Goal: Transaction & Acquisition: Purchase product/service

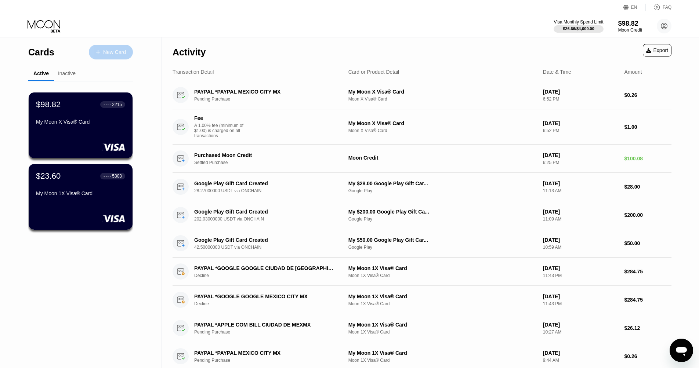
click at [97, 51] on icon at bounding box center [98, 52] width 4 height 5
click at [114, 52] on div "New Card" at bounding box center [114, 52] width 23 height 6
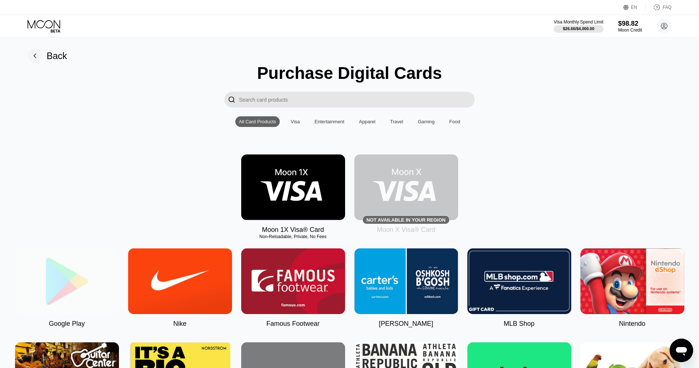
drag, startPoint x: 52, startPoint y: 277, endPoint x: 108, endPoint y: 254, distance: 60.4
click at [51, 277] on img at bounding box center [67, 282] width 104 height 66
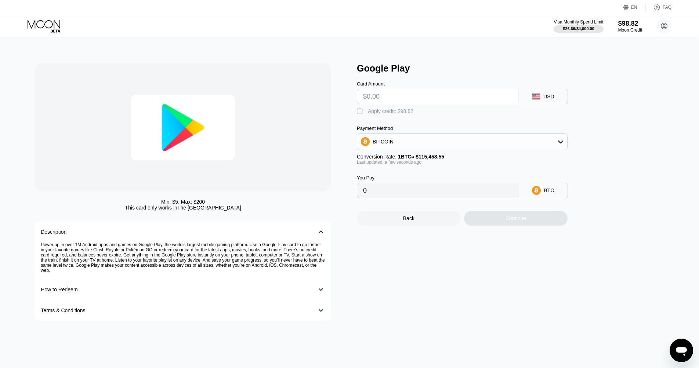
click at [412, 97] on input "text" at bounding box center [437, 96] width 149 height 15
type input "$7"
type input "0.00006063"
type input "$70"
type input "0.00060628"
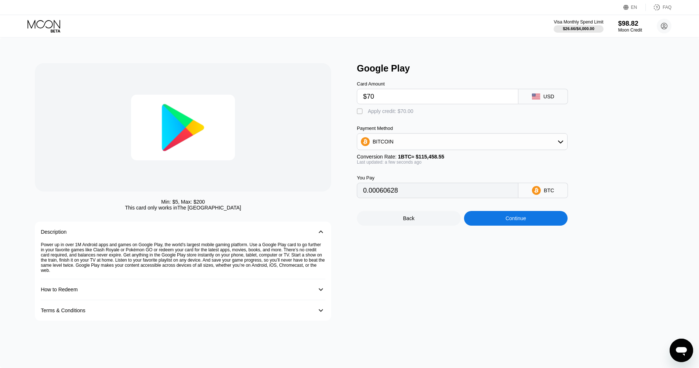
type input "$70"
click at [462, 146] on div "BITCOIN" at bounding box center [462, 141] width 210 height 15
click at [418, 177] on div "USDT on TRON" at bounding box center [467, 178] width 190 height 6
type input "70.71"
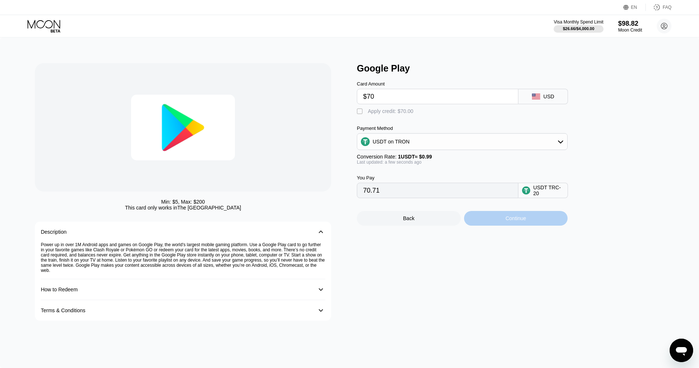
click at [514, 225] on div "Continue" at bounding box center [516, 218] width 104 height 15
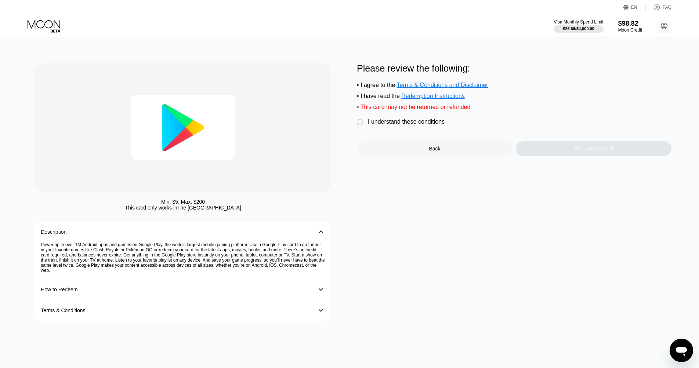
drag, startPoint x: 362, startPoint y: 124, endPoint x: 394, endPoint y: 135, distance: 34.1
click at [362, 124] on div "" at bounding box center [360, 122] width 7 height 7
click at [545, 152] on div "Yes, Create Card" at bounding box center [594, 148] width 156 height 15
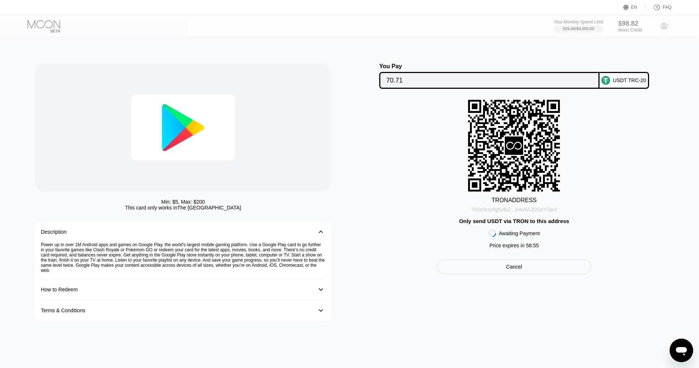
click at [553, 210] on div "TNfahkxy8gfydkZ...A4tAViJDEpYDjeX" at bounding box center [514, 210] width 87 height 6
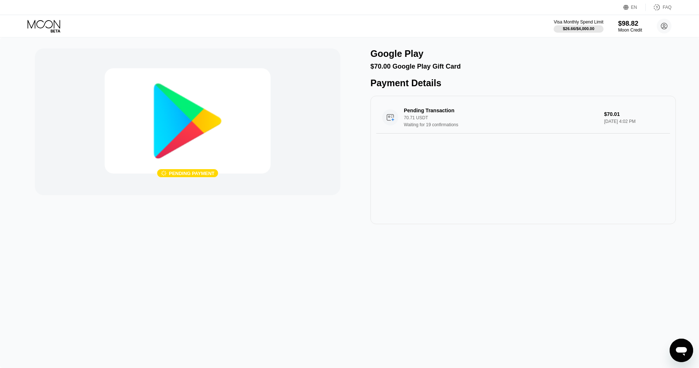
click at [48, 24] on icon at bounding box center [45, 26] width 34 height 13
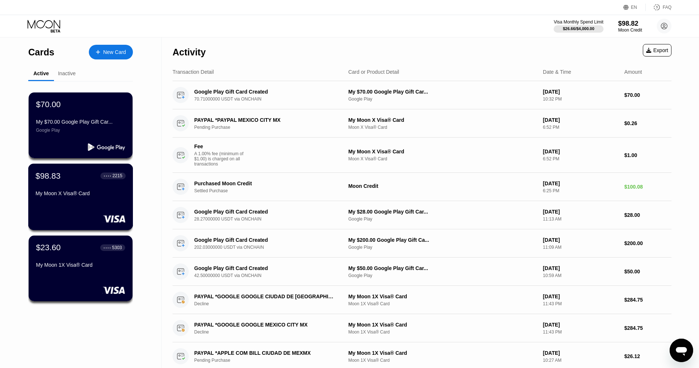
click at [86, 198] on div "My Moon X Visa® Card" at bounding box center [81, 195] width 90 height 9
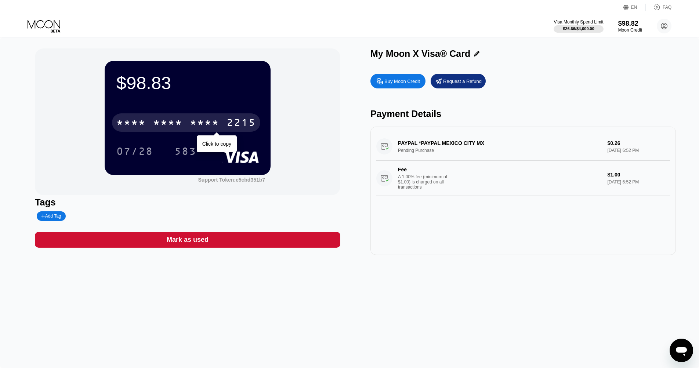
click at [142, 122] on div "* * * *" at bounding box center [130, 124] width 29 height 12
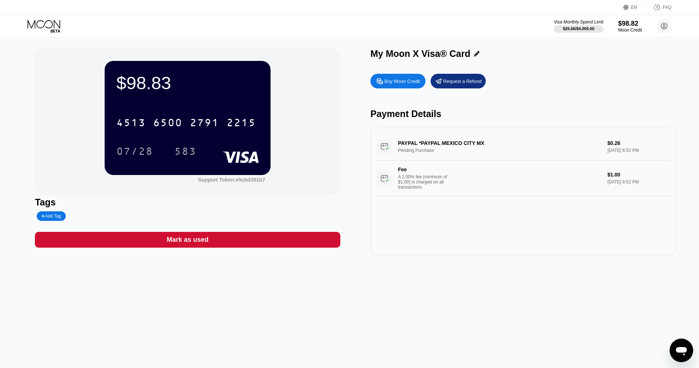
click at [40, 28] on icon at bounding box center [44, 24] width 33 height 8
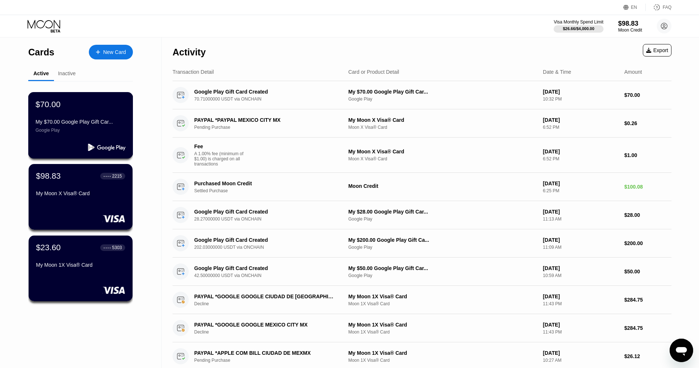
click at [91, 133] on div "Google Play" at bounding box center [81, 130] width 90 height 5
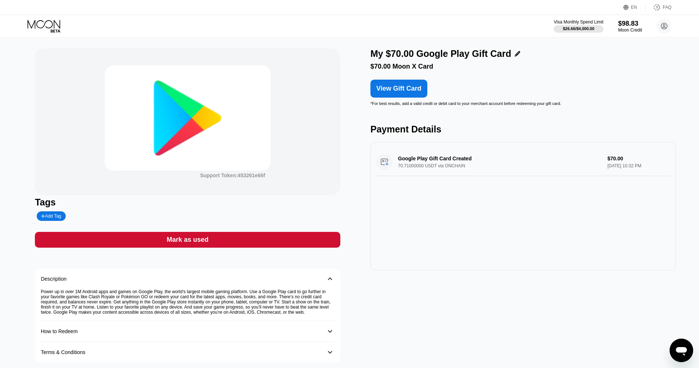
click at [397, 89] on div "View Gift Card" at bounding box center [398, 89] width 45 height 8
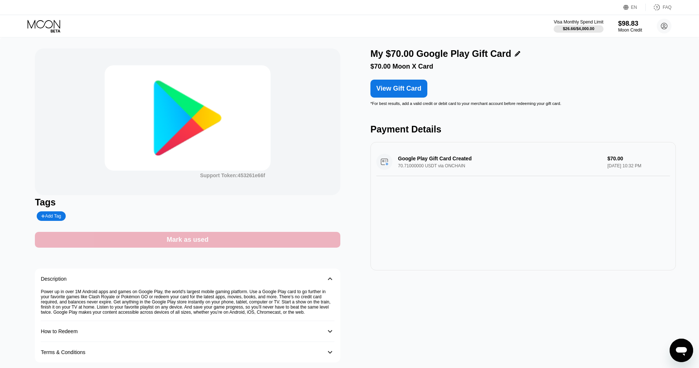
click at [198, 242] on div "Mark as used" at bounding box center [188, 240] width 42 height 8
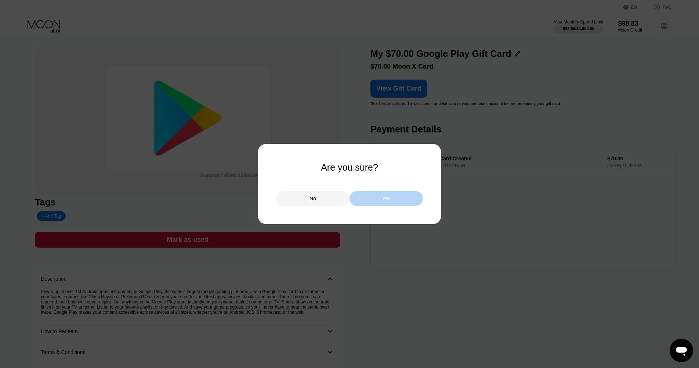
click at [372, 202] on div "Yes" at bounding box center [386, 198] width 73 height 15
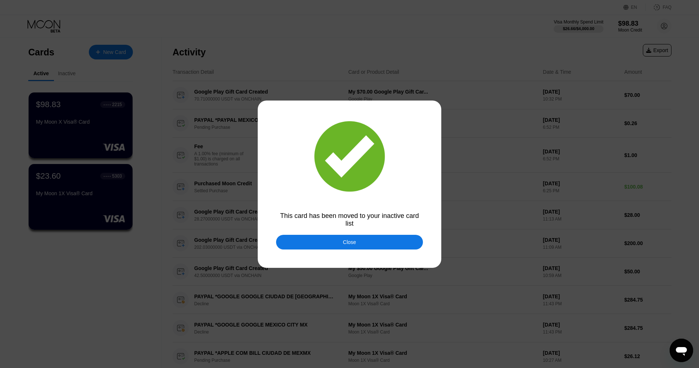
click at [330, 243] on div "Close" at bounding box center [349, 242] width 147 height 15
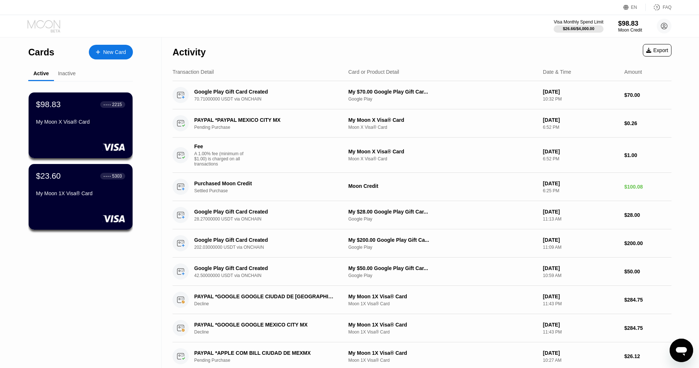
drag, startPoint x: 37, startPoint y: 27, endPoint x: 41, endPoint y: 26, distance: 4.1
click at [37, 27] on icon at bounding box center [44, 24] width 33 height 8
click at [41, 26] on icon at bounding box center [45, 26] width 34 height 13
click at [678, 351] on icon "Open messaging window" at bounding box center [681, 351] width 11 height 9
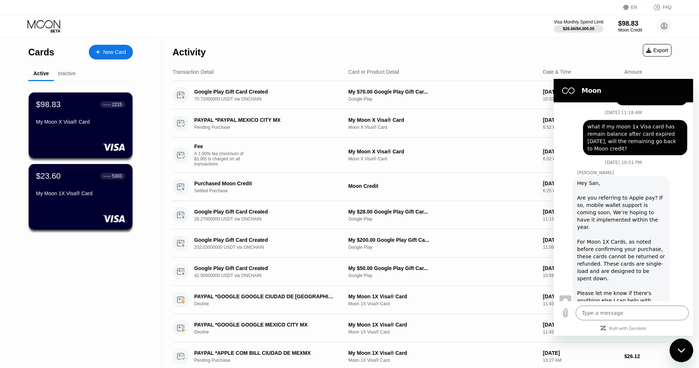
scroll to position [181, 0]
click at [676, 346] on div "Close messaging window" at bounding box center [681, 351] width 22 height 22
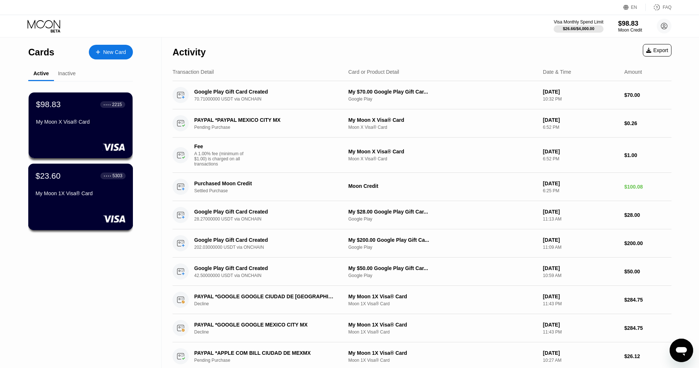
click at [68, 183] on div "$23.60 ● ● ● ● 5303 My Moon 1X Visa® Card" at bounding box center [81, 185] width 90 height 28
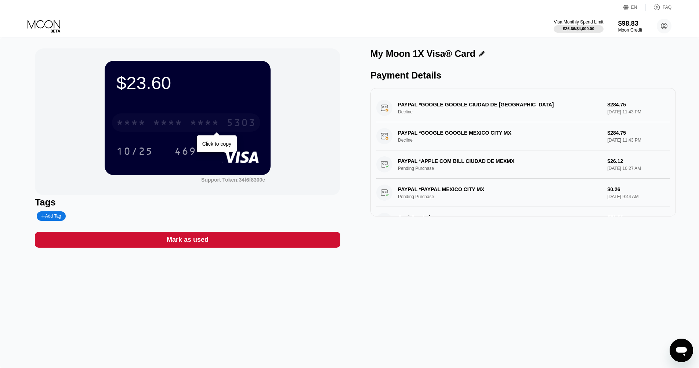
click at [145, 125] on div "* * * *" at bounding box center [130, 124] width 29 height 12
click at [679, 348] on icon "Open messaging window" at bounding box center [681, 351] width 11 height 9
type textarea "x"
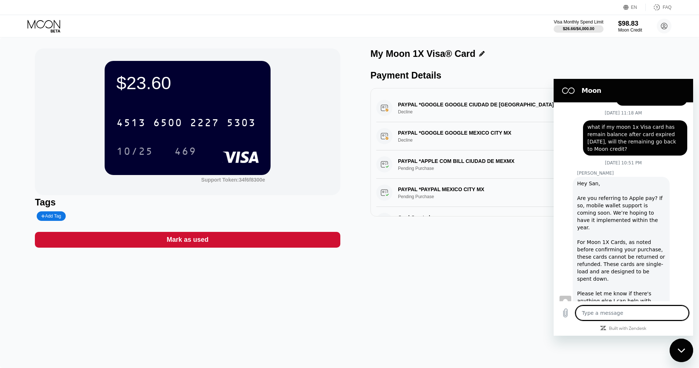
click at [621, 313] on textarea at bounding box center [632, 313] width 113 height 15
type textarea "H"
type textarea "x"
type textarea "HI"
type textarea "x"
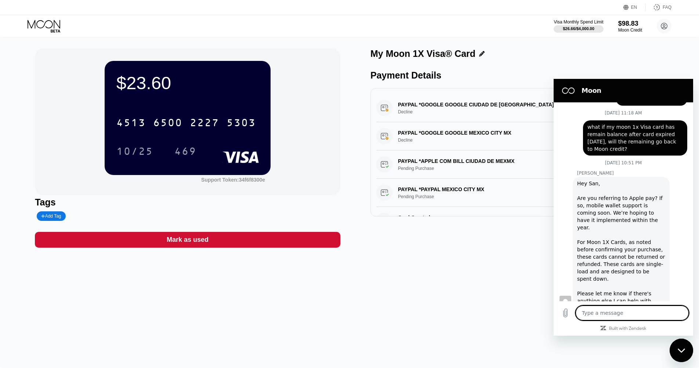
type textarea "x"
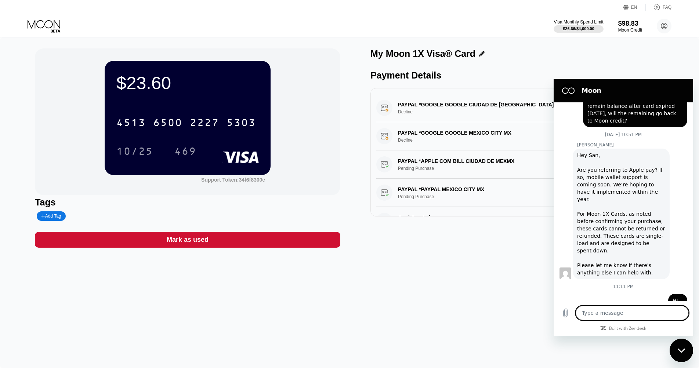
scroll to position [209, 0]
type textarea "W"
type textarea "x"
type textarea "Wh"
type textarea "x"
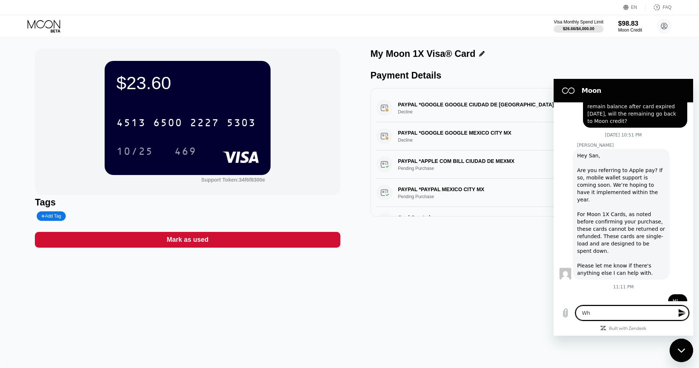
type textarea "Whe"
type textarea "x"
type textarea "When"
type textarea "x"
type textarea "When"
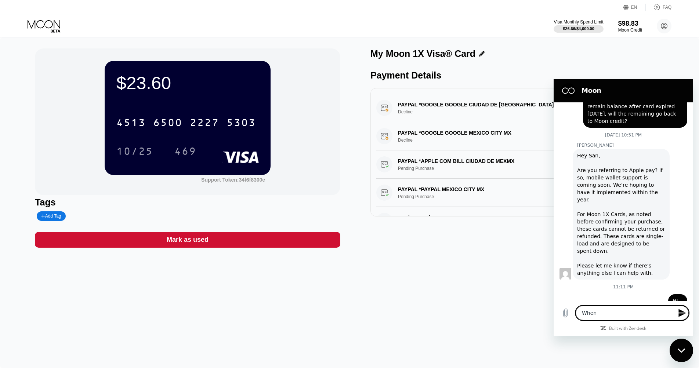
type textarea "x"
type textarea "When a"
type textarea "x"
type textarea "When ad"
type textarea "x"
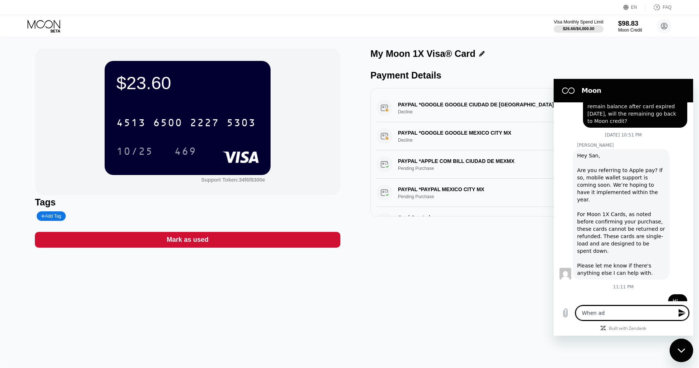
type textarea "When add"
type textarea "x"
type textarea "When addi"
type textarea "x"
type textarea "When addin"
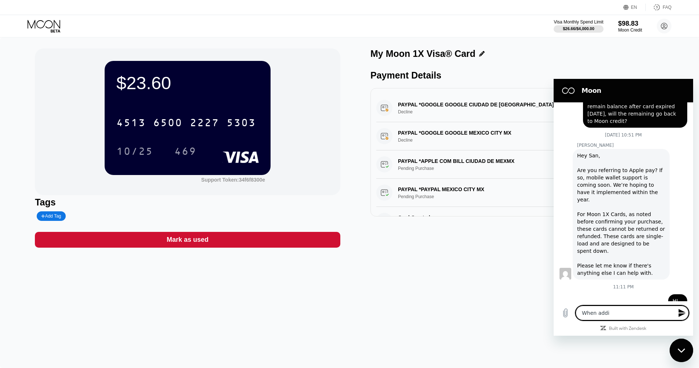
type textarea "x"
type textarea "When adding"
type textarea "x"
type textarea "When adding"
type textarea "x"
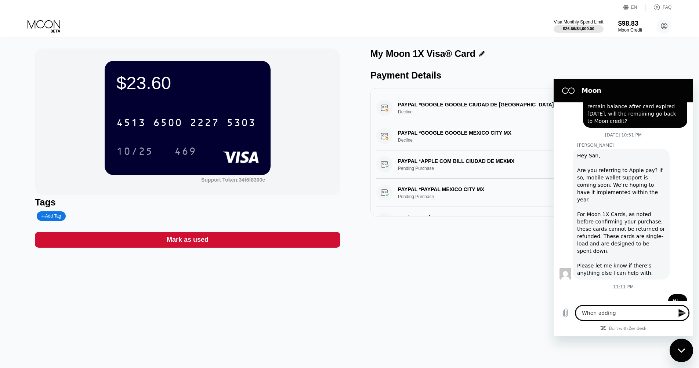
type textarea "When adding v"
type textarea "x"
type textarea "When adding vi"
type textarea "x"
type textarea "When adding vis"
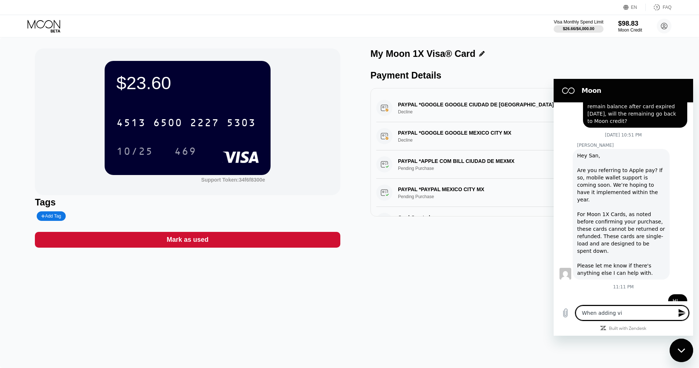
type textarea "x"
type textarea "When adding visa"
type textarea "x"
type textarea "When adding visa"
type textarea "x"
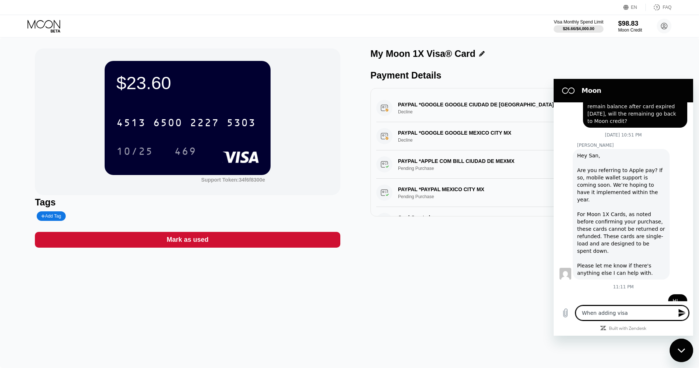
type textarea "When adding visa c"
type textarea "x"
type textarea "When adding visa ca"
type textarea "x"
type textarea "When adding visa car"
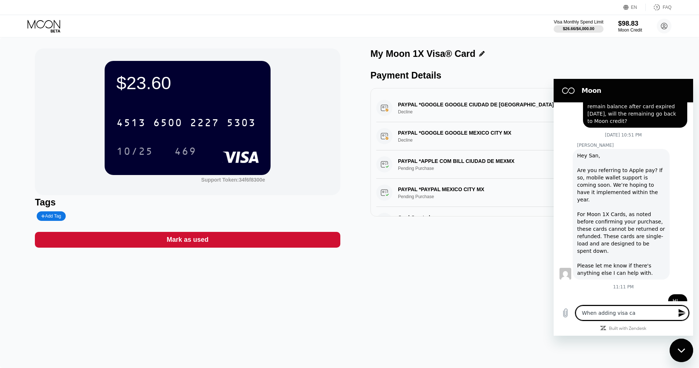
type textarea "x"
type textarea "When adding visa card"
type textarea "x"
type textarea "When adding Visa card"
type textarea "x"
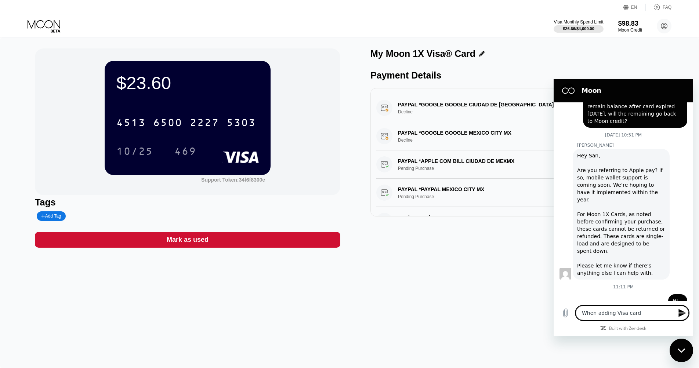
type textarea "When adding Visa card t"
type textarea "x"
type textarea "When adding Visa card to"
type textarea "x"
type textarea "When adding Visa card to"
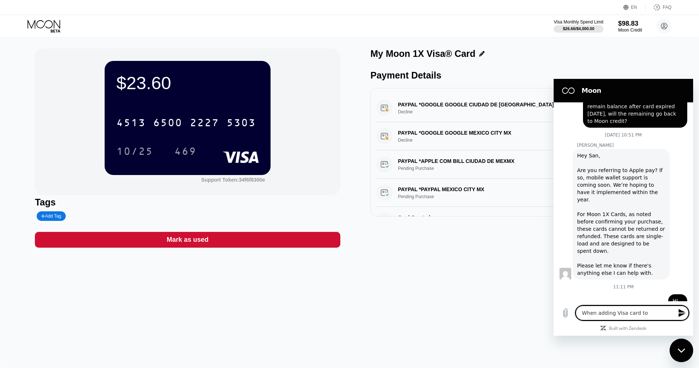
type textarea "x"
type textarea "When adding Visa card to A"
type textarea "x"
type textarea "When adding Visa card to Am"
type textarea "x"
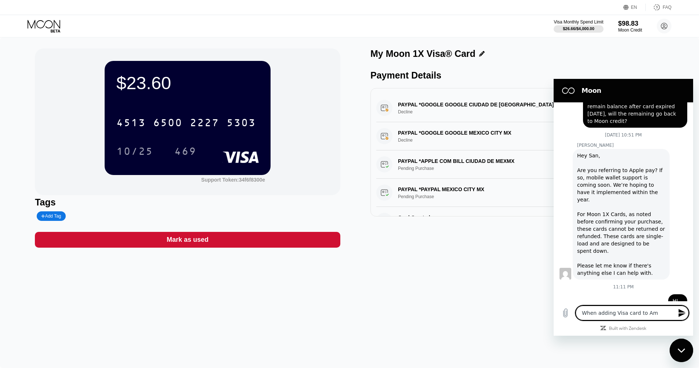
type textarea "When adding Visa card to Ama"
type textarea "x"
type textarea "When adding Visa card to Amax"
type textarea "x"
type textarea "When adding Visa card to Amaxo"
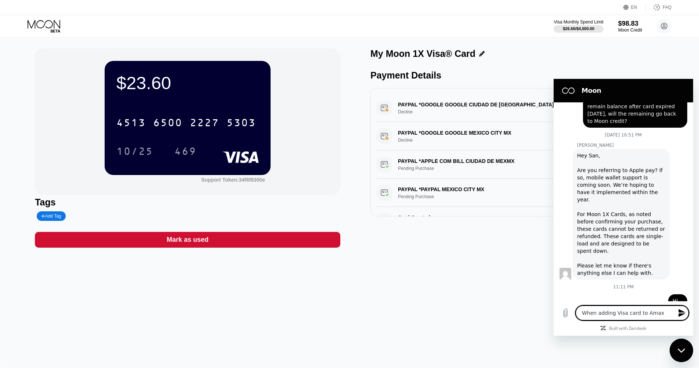
type textarea "x"
type textarea "When adding Visa card to Amaxon"
type textarea "x"
type textarea "When adding Visa card to Amaxo"
type textarea "x"
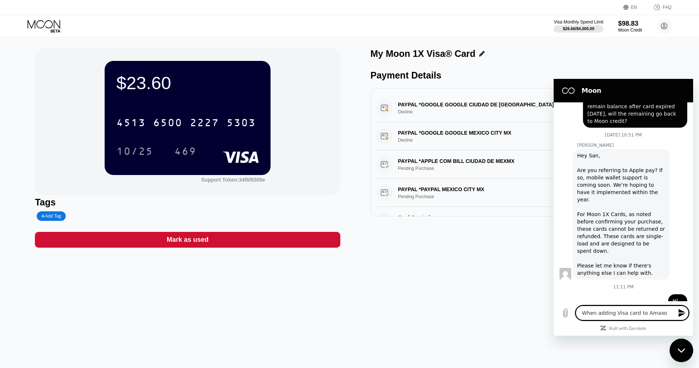
type textarea "When adding Visa card to Amax"
type textarea "x"
type textarea "When adding Visa card to Ama"
type textarea "x"
type textarea "When adding Visa card to Amaz"
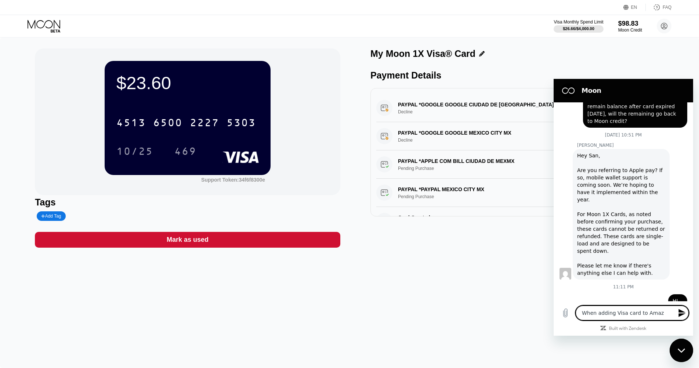
type textarea "x"
type textarea "When adding Visa card to Amazo"
type textarea "x"
type textarea "When adding Visa card to Amazon"
type textarea "x"
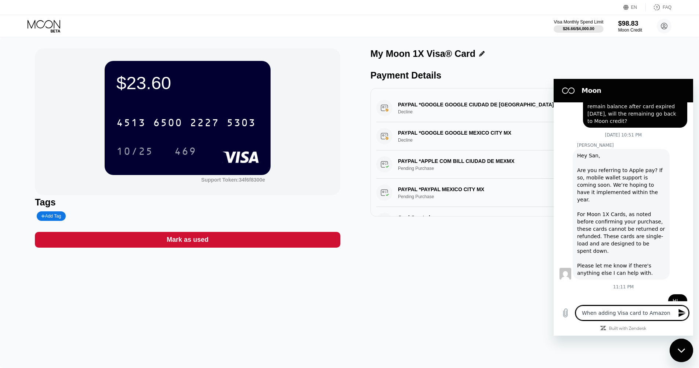
type textarea "When adding Visa card to Amazon"
type textarea "x"
type textarea "When adding Visa card to Amazon"
type textarea "x"
type textarea "When adding Visa card to Amazon."
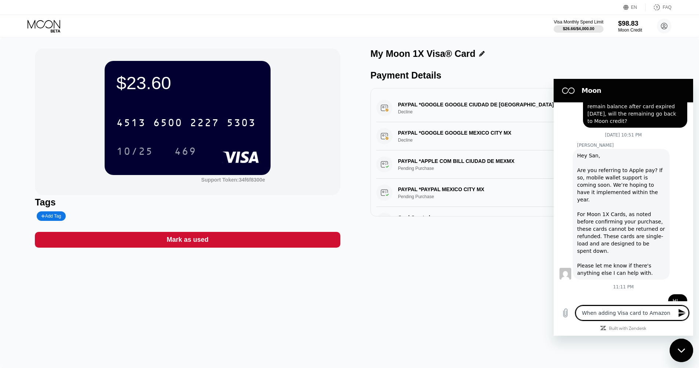
type textarea "x"
type textarea "When adding Visa card to Amazon."
type textarea "x"
type textarea "When adding Visa card to Amazon. I"
type textarea "x"
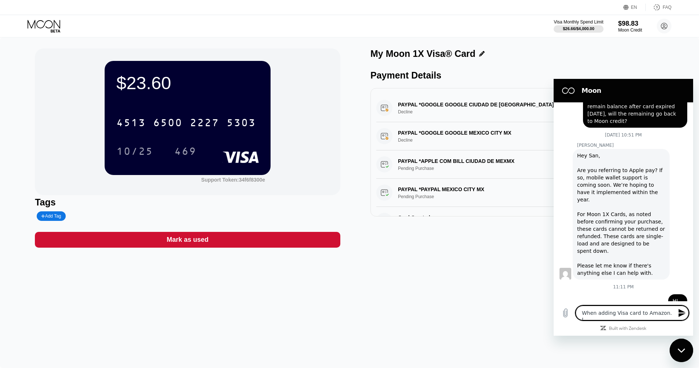
type textarea "When adding Visa card to Amazon. I"
type textarea "x"
type textarea "When adding Visa card to Amazon. I t"
type textarea "x"
type textarea "When adding Visa card to Amazon. I"
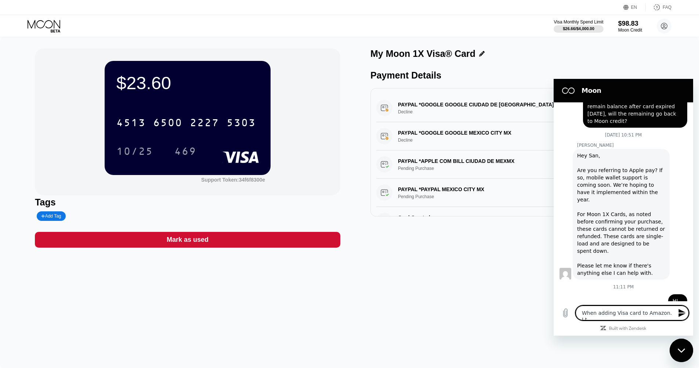
type textarea "x"
type textarea "When adding Visa card to Amazon. I"
type textarea "x"
type textarea "When adding Visa card to Amazon. It"
type textarea "x"
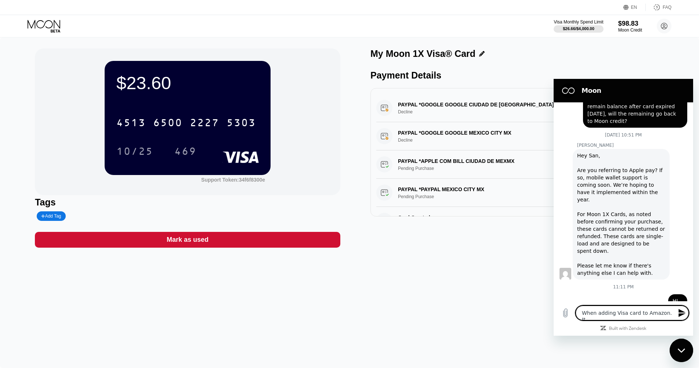
type textarea "When adding Visa card to Amazon. It"
type textarea "x"
type textarea "When adding Visa card to Amazon. It n"
type textarea "x"
type textarea "When adding Visa card to Amazon. It ne"
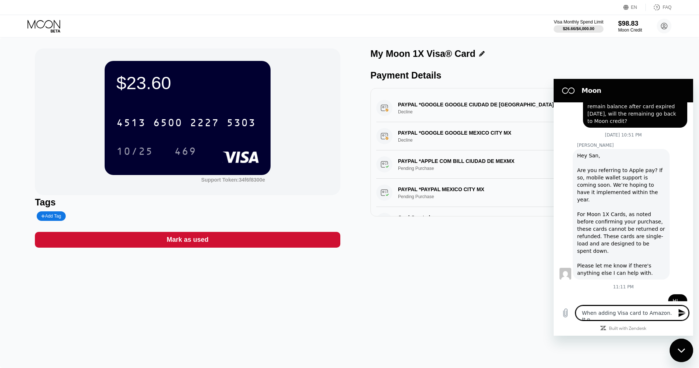
type textarea "x"
type textarea "When adding Visa card to Amazon. It nee"
type textarea "x"
type textarea "When adding Visa card to Amazon. It need"
type textarea "x"
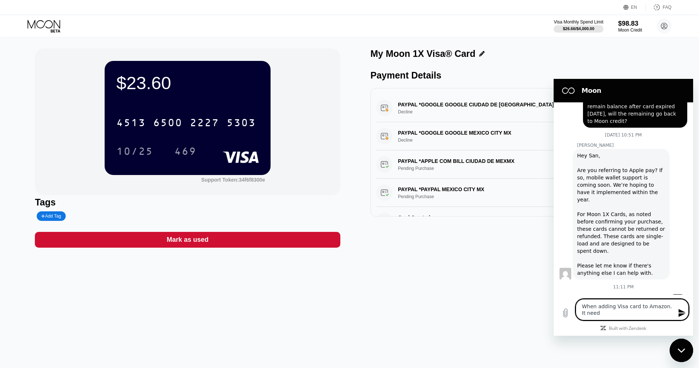
type textarea "When adding Visa card to Amazon. It need"
type textarea "x"
type textarea "When adding Visa card to Amazon. It need t"
type textarea "x"
type textarea "When adding Visa card to Amazon. It need to"
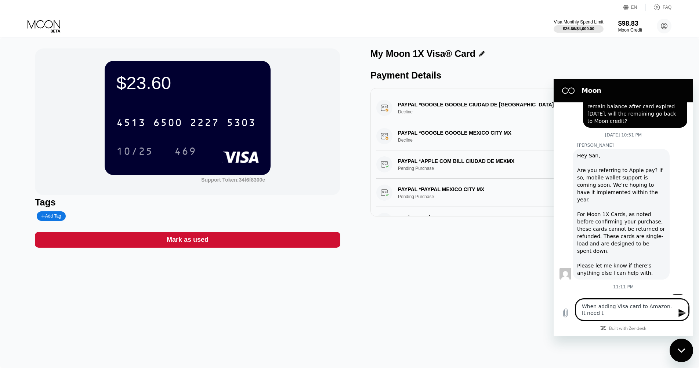
type textarea "x"
type textarea "When adding Visa card to Amazon. It need to"
type textarea "x"
type textarea "When adding Visa card to Amazon. It need to f"
type textarea "x"
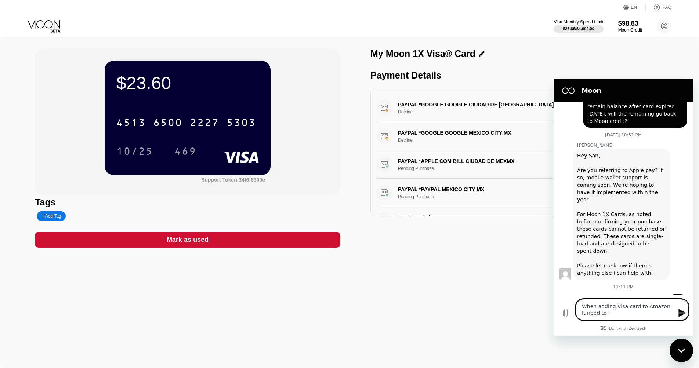
type textarea "When adding Visa card to Amazon. It need to fa"
type textarea "x"
type textarea "When adding Visa card to Amazon. It need to fai"
type textarea "x"
type textarea "When adding Visa card to Amazon. It need to fail"
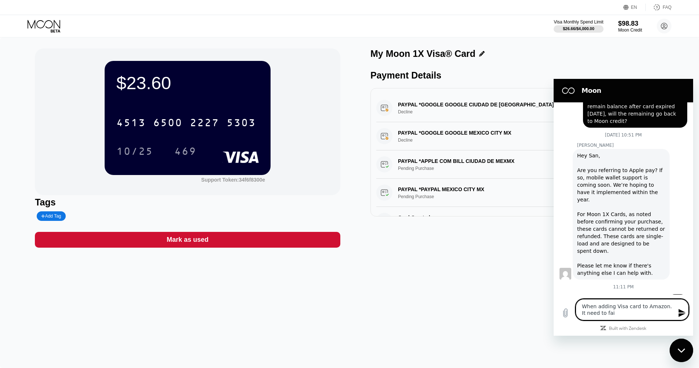
type textarea "x"
type textarea "When adding Visa card to Amazon. It need to fail"
type textarea "x"
type textarea "When adding Visa card to Amazon. It need to fail"
type textarea "x"
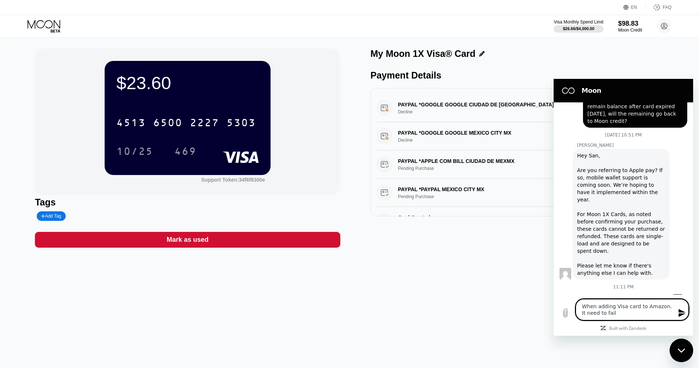
type textarea "When adding Visa card to Amazon. It need to fai"
type textarea "x"
type textarea "When adding Visa card to Amazon. It need to fa"
type textarea "x"
type textarea "When adding Visa card to Amazon. It need to f"
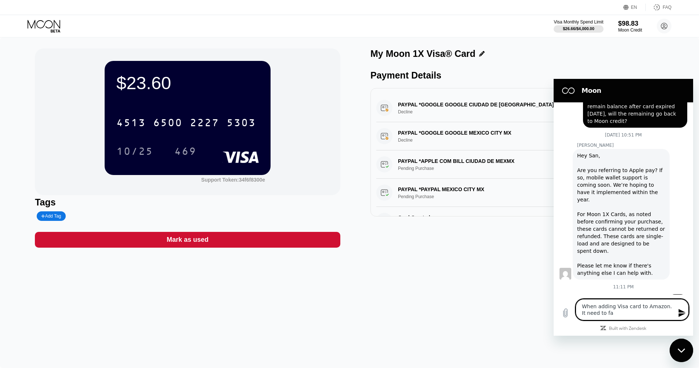
type textarea "x"
type textarea "When adding Visa card to Amazon. It need to fi"
type textarea "x"
type textarea "When adding Visa card to Amazon. It need to fil"
type textarea "x"
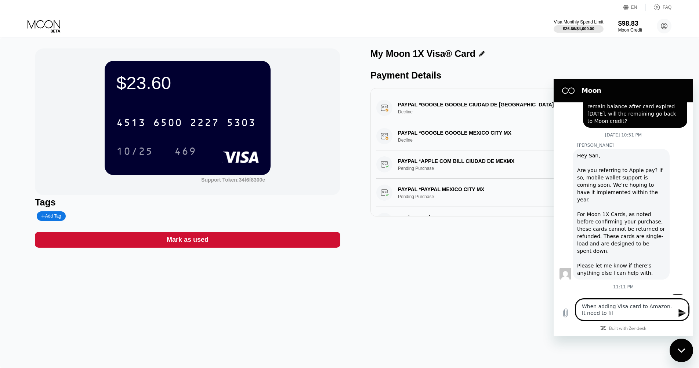
type textarea "When adding Visa card to Amazon. It need to fill"
type textarea "x"
type textarea "When adding Visa card to Amazon. It need to fill"
type textarea "x"
type textarea "When adding Visa card to Amazon. It need to fill N"
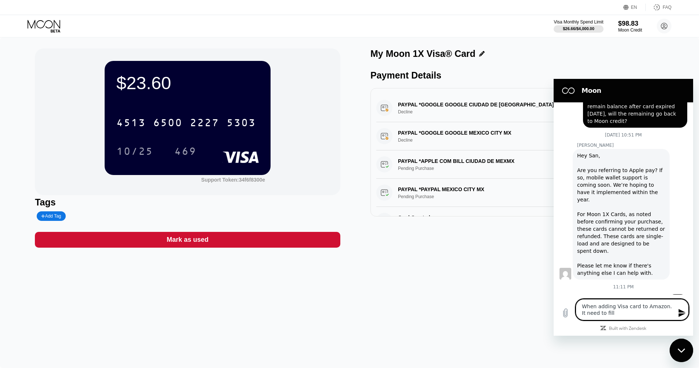
type textarea "x"
type textarea "When adding Visa card to Amazon. It need to fill Na"
type textarea "x"
type textarea "When adding Visa card to Amazon. It need to fill Nam"
type textarea "x"
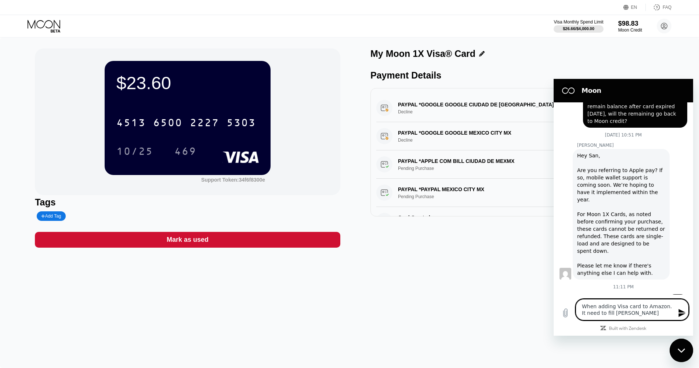
type textarea "When adding Visa card to Amazon. It need to fill Name"
type textarea "x"
type textarea "When adding Visa card to Amazon. It need to fill Name"
type textarea "x"
type textarea "When adding Visa card to Amazon. It need to fill Name o"
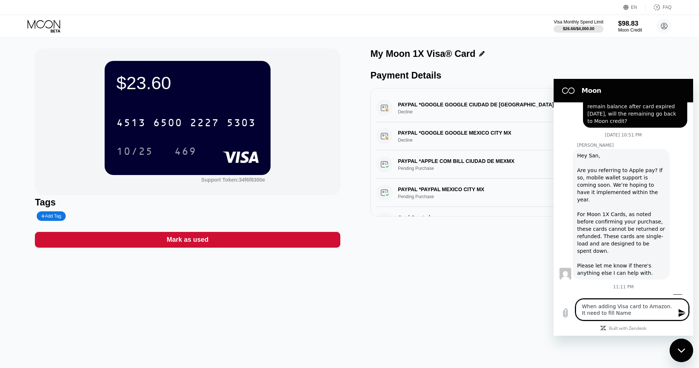
type textarea "x"
type textarea "When adding Visa card to Amazon. It need to fill Name on"
type textarea "x"
type textarea "When adding Visa card to Amazon. It need to fill Name on"
type textarea "x"
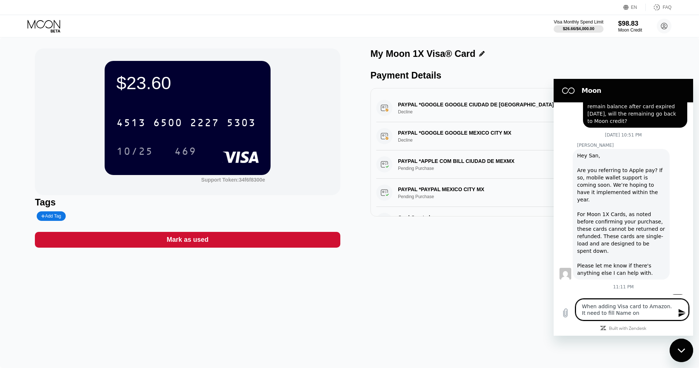
type textarea "When adding Visa card to Amazon. It need to fill Name on C"
type textarea "x"
type textarea "When adding Visa card to Amazon. It need to fill Name on Ca"
type textarea "x"
type textarea "When adding Visa card to Amazon. It need to fill Name on Car"
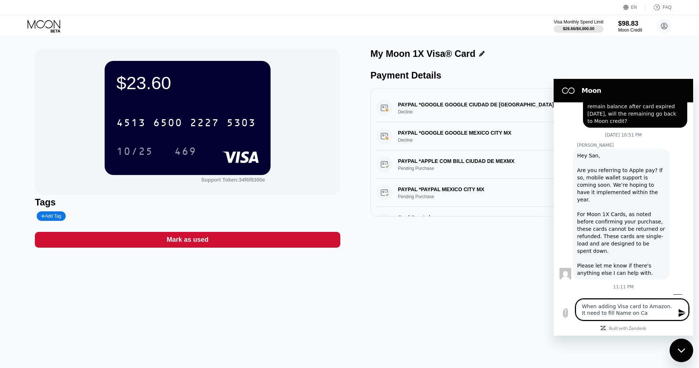
type textarea "x"
type textarea "When adding Visa card to Amazon. It need to fill Name on Card"
type textarea "x"
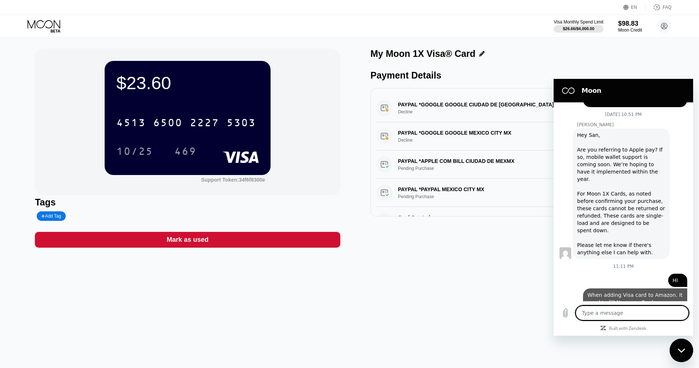
type textarea "x"
type textarea "w"
type textarea "x"
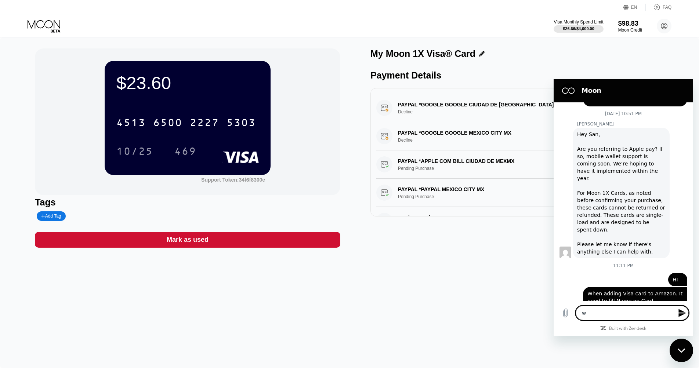
type textarea "wh"
type textarea "x"
type textarea "wha"
type textarea "x"
type textarea "what"
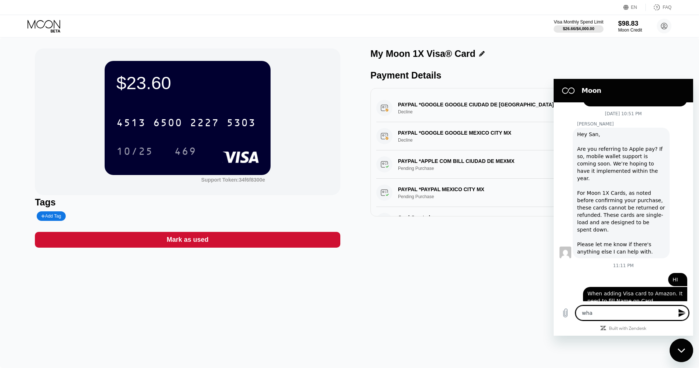
type textarea "x"
type textarea "what"
type textarea "x"
type textarea "what"
type textarea "x"
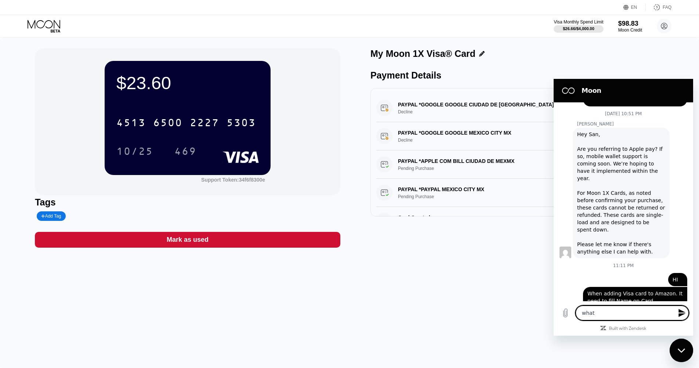
type textarea "wha"
type textarea "x"
type textarea "wh"
type textarea "x"
type textarea "w"
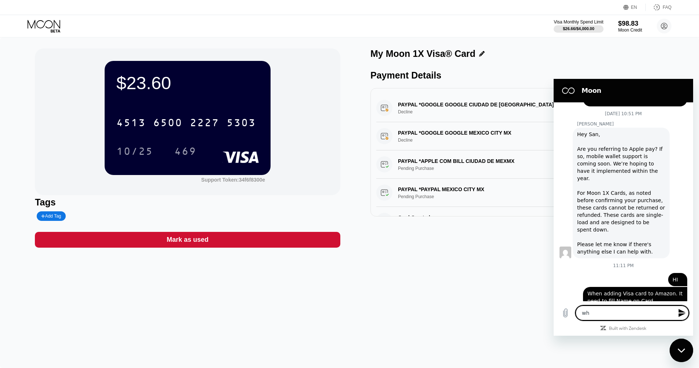
type textarea "x"
type textarea "W"
type textarea "x"
type textarea "Wh"
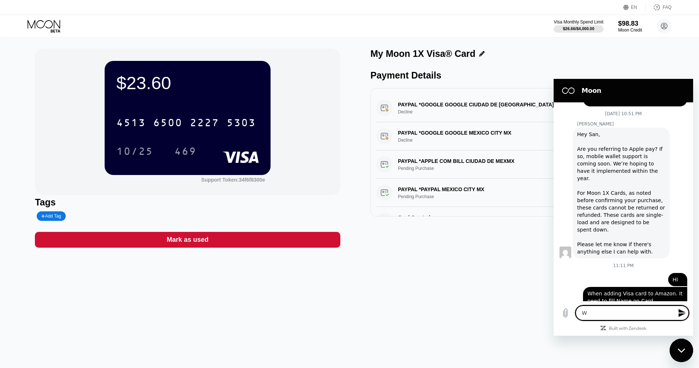
type textarea "x"
type textarea "Wha"
type textarea "x"
type textarea "What"
type textarea "x"
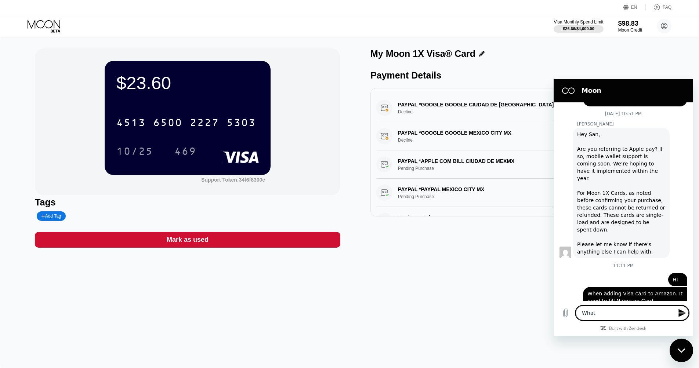
type textarea "What"
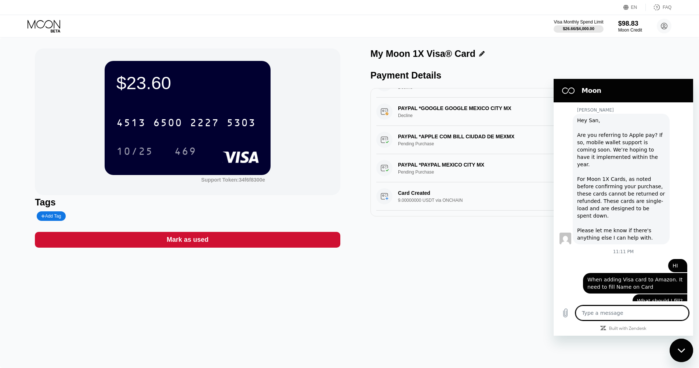
scroll to position [0, 0]
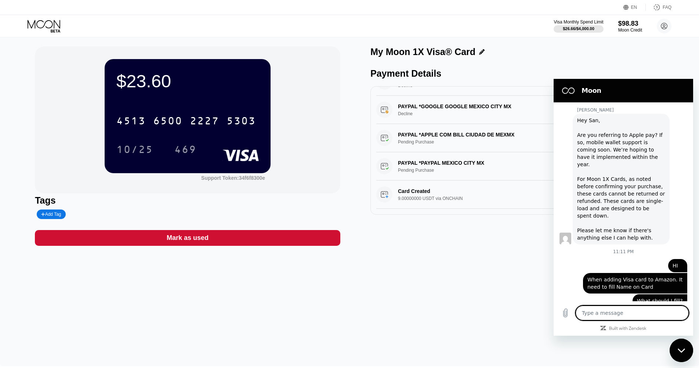
click at [475, 288] on div "$23.60 4513 6500 2227 5303 10/25 469 Support Token: 34f6f8300e Tags Add Tag Mar…" at bounding box center [349, 201] width 699 height 331
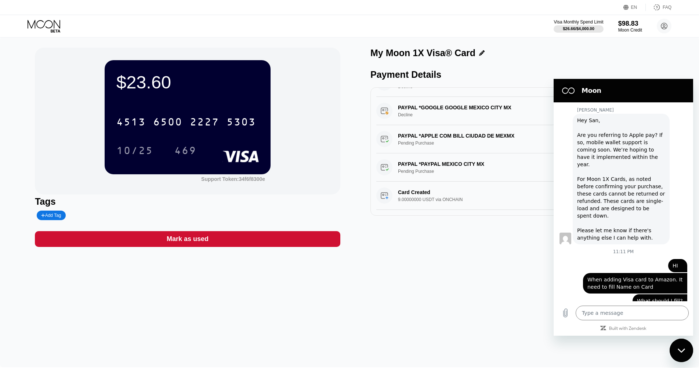
click at [524, 64] on div "My Moon 1X Visa® Card Payment Details PAYPAL *GOOGLE GOOGLE CIUDAD DE MEXMX Dec…" at bounding box center [522, 147] width 305 height 199
click at [684, 352] on icon "Close messaging window" at bounding box center [682, 350] width 8 height 5
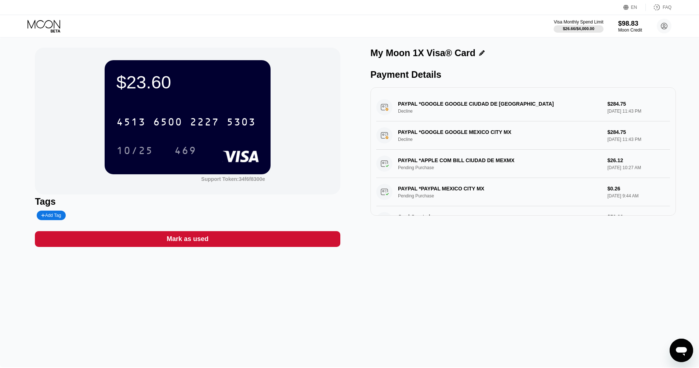
scroll to position [0, 0]
click at [479, 54] on icon at bounding box center [482, 53] width 6 height 6
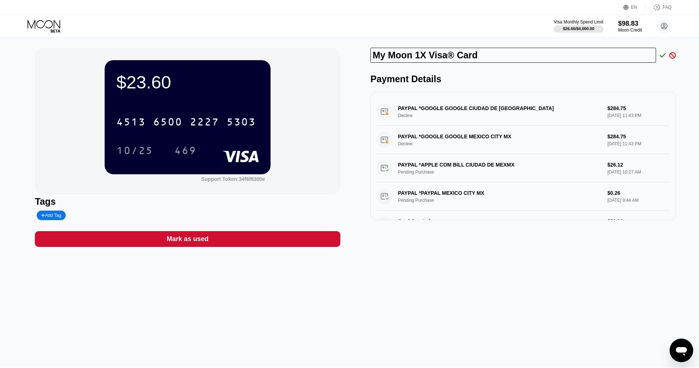
click at [673, 57] on icon at bounding box center [672, 55] width 7 height 7
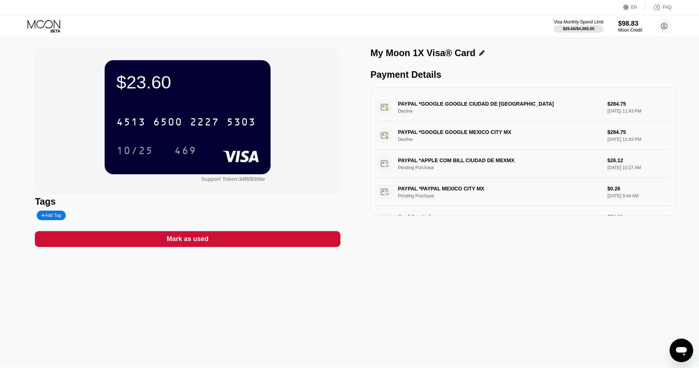
click at [45, 25] on icon at bounding box center [45, 26] width 34 height 13
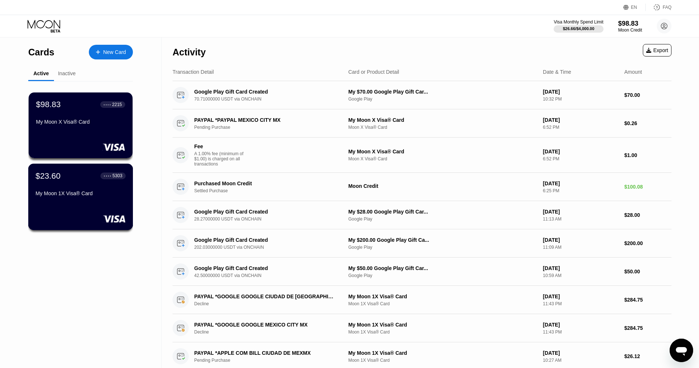
click at [107, 183] on div "$23.60 ● ● ● ● 5303 My Moon 1X Visa® Card" at bounding box center [81, 185] width 90 height 28
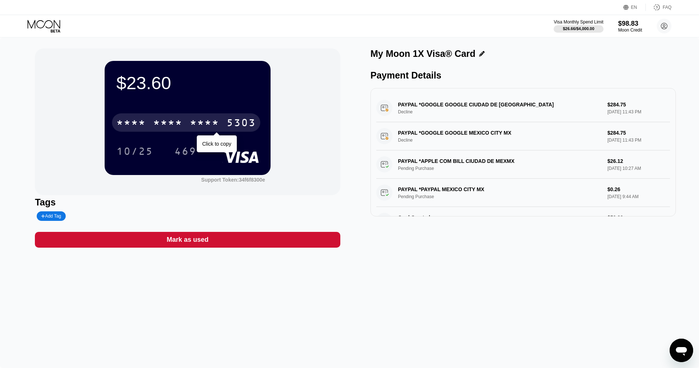
click at [171, 122] on div "* * * *" at bounding box center [167, 124] width 29 height 12
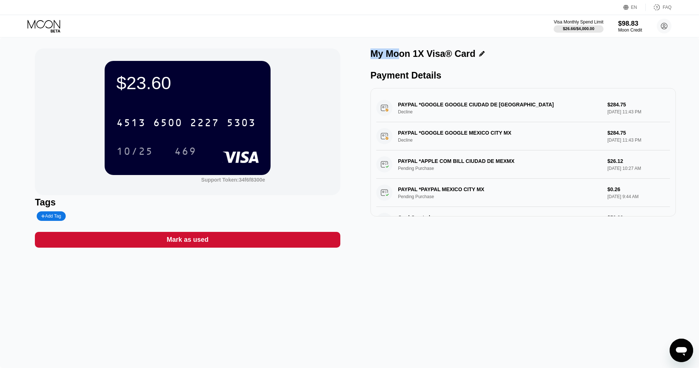
drag, startPoint x: 371, startPoint y: 52, endPoint x: 400, endPoint y: 52, distance: 29.0
click at [400, 52] on div "My Moon 1X Visa® Card" at bounding box center [422, 53] width 105 height 11
click at [342, 53] on div "$23.60 4513 6500 2227 5303 10/25 469 Support Token: 34f6f8300e Tags Add Tag Mar…" at bounding box center [349, 147] width 629 height 199
click at [361, 51] on div "$23.60 4513 6500 2227 5303 10/25 469 Support Token: 34f6f8300e Tags Add Tag Mar…" at bounding box center [349, 147] width 629 height 199
click at [681, 349] on icon "Open messaging window" at bounding box center [681, 351] width 11 height 9
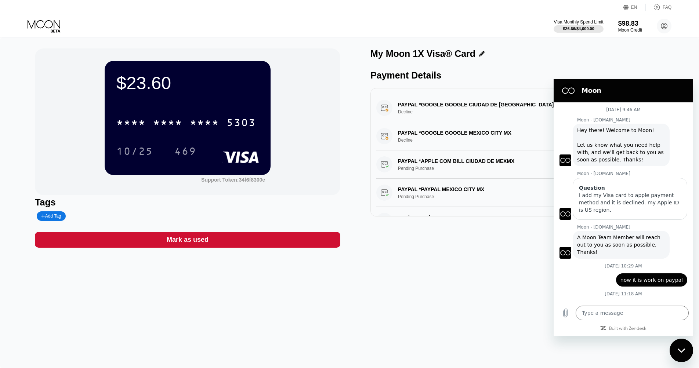
scroll to position [244, 0]
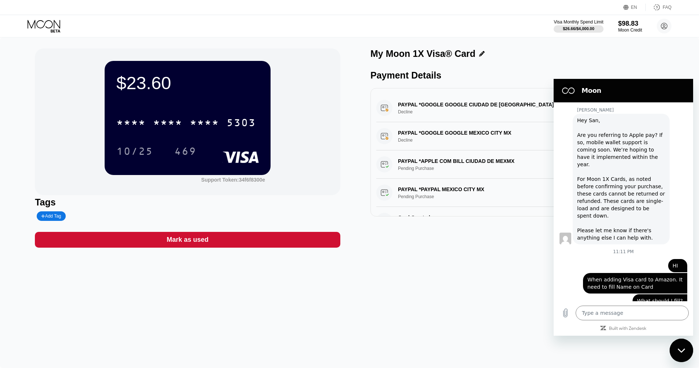
click at [680, 349] on icon "Close messaging window" at bounding box center [682, 350] width 8 height 5
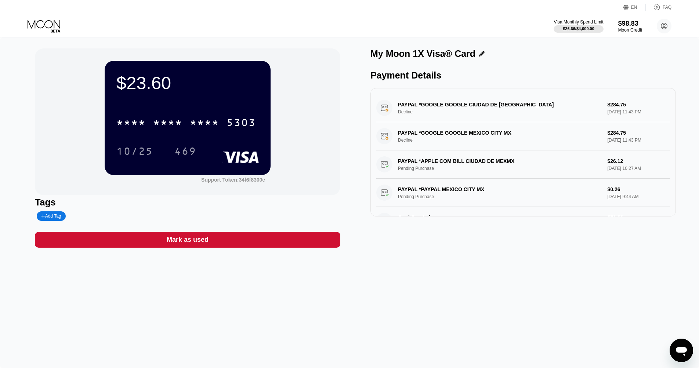
type textarea "x"
